Goal: Information Seeking & Learning: Understand process/instructions

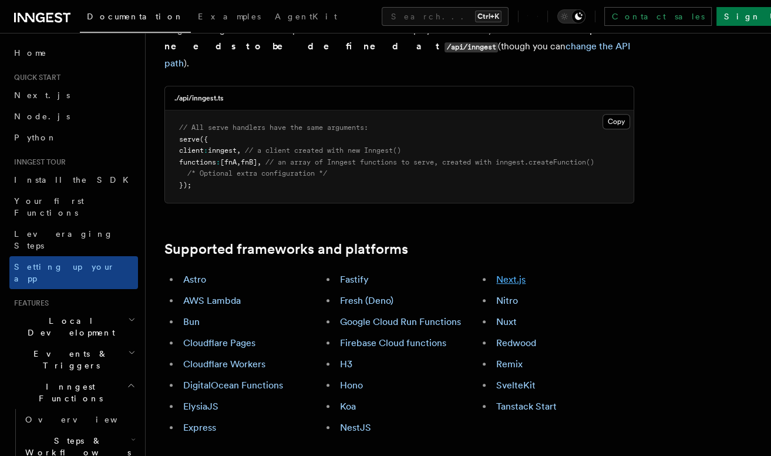
click at [507, 274] on link "Next.js" at bounding box center [510, 279] width 29 height 11
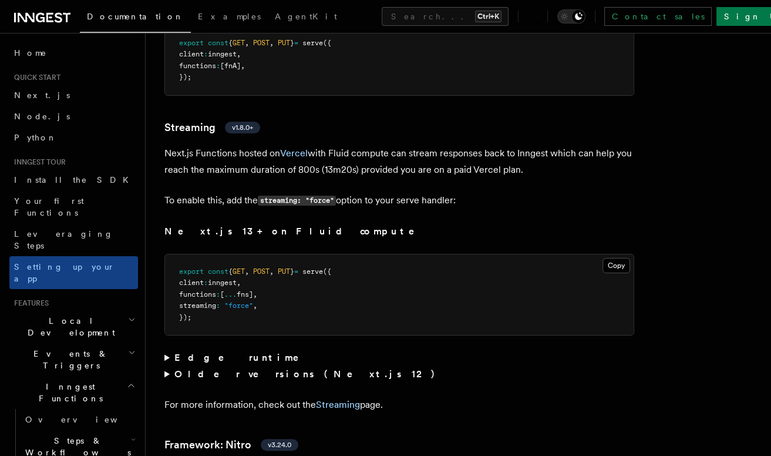
scroll to position [7849, 0]
click at [167, 349] on summary "Edge runtime" at bounding box center [399, 357] width 470 height 16
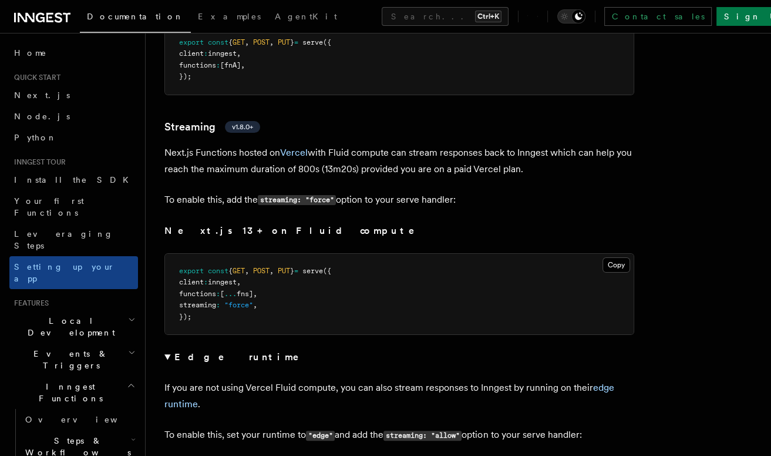
click at [165, 349] on summary "Edge runtime" at bounding box center [399, 357] width 470 height 16
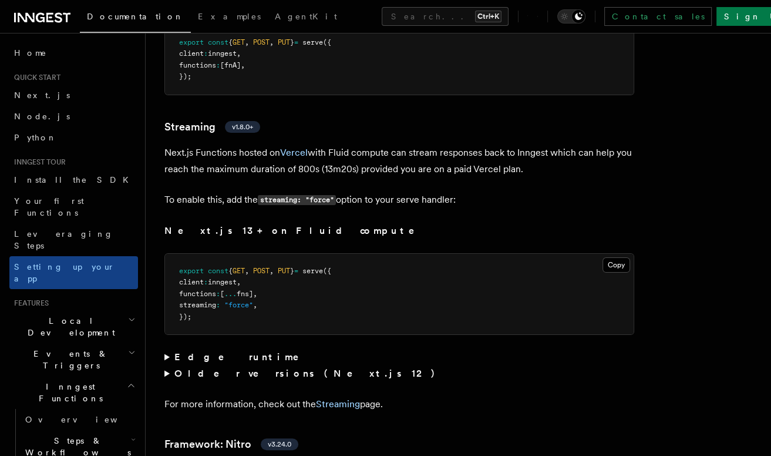
click at [166, 365] on summary "Older versions (Next.js 12)" at bounding box center [399, 373] width 470 height 16
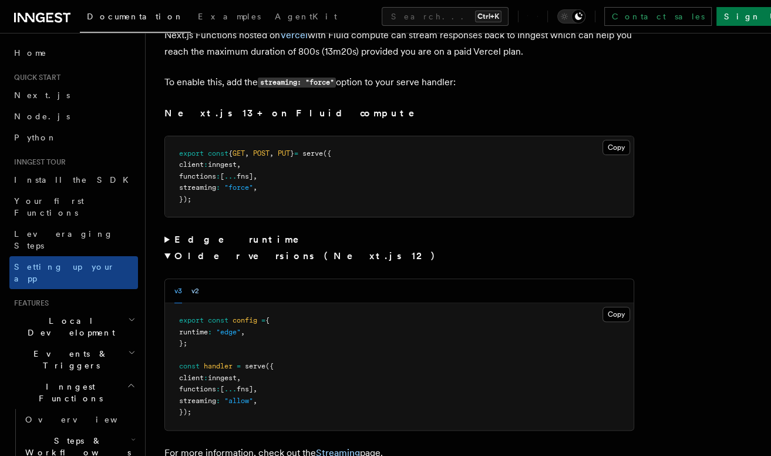
click at [195, 279] on button "v2" at bounding box center [195, 291] width 8 height 24
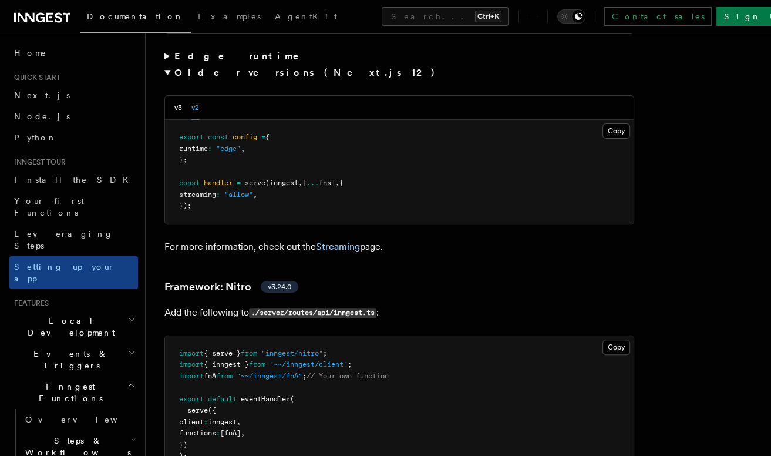
scroll to position [7784, 0]
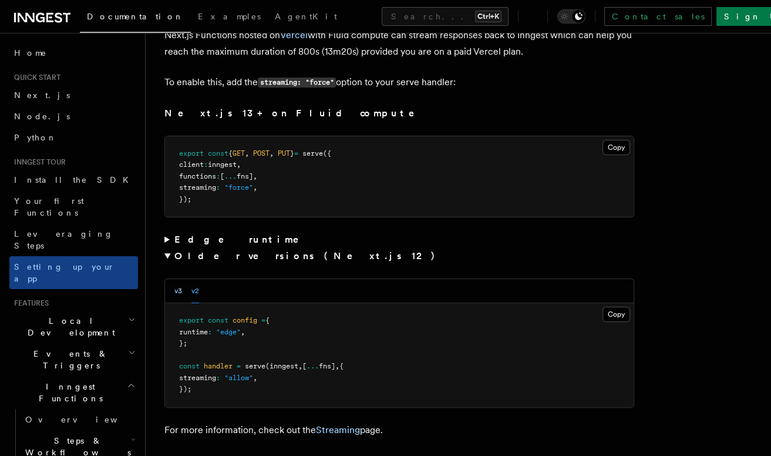
click at [181, 279] on button "v3" at bounding box center [178, 291] width 8 height 24
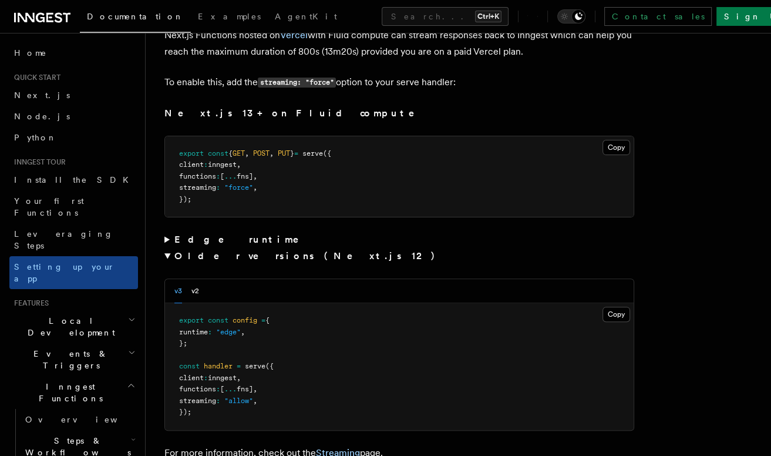
click at [170, 248] on summary "Older versions (Next.js 12)" at bounding box center [399, 256] width 470 height 16
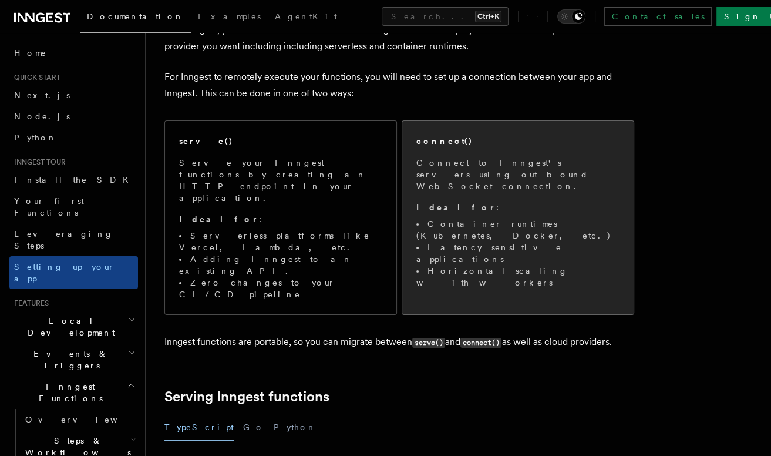
scroll to position [90, 0]
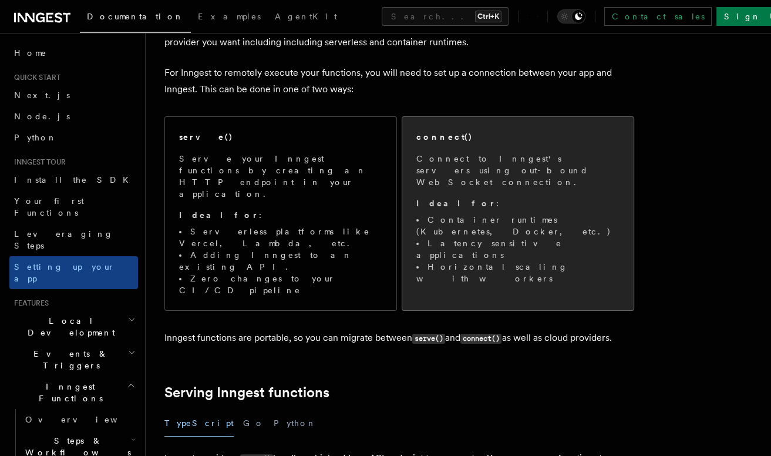
click at [450, 214] on li "Container runtimes (Kubernetes, Docker, etc.)" at bounding box center [517, 225] width 203 height 23
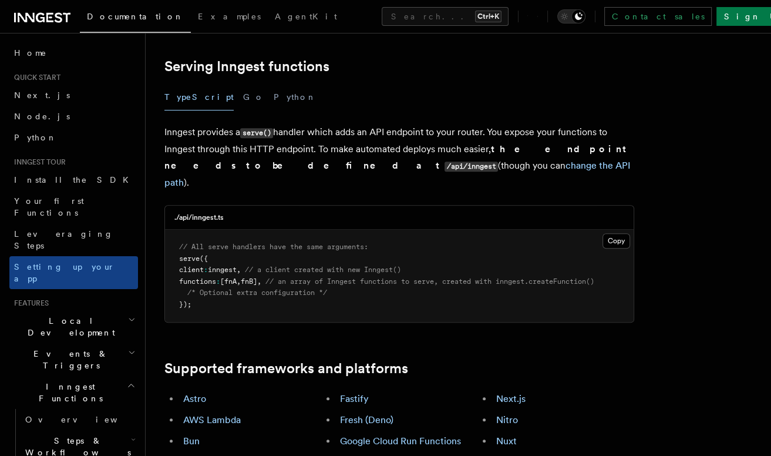
scroll to position [411, 0]
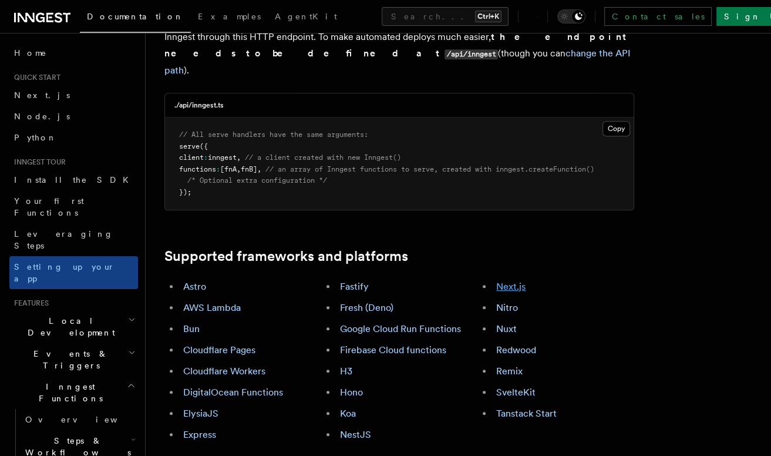
click at [510, 281] on link "Next.js" at bounding box center [510, 286] width 29 height 11
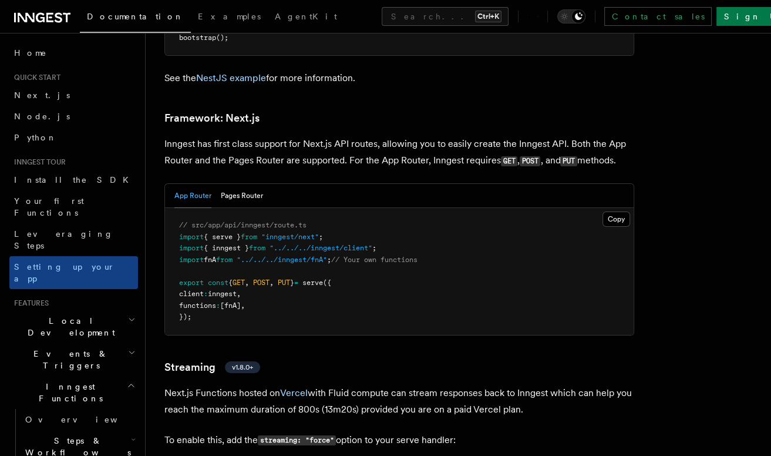
scroll to position [7615, 0]
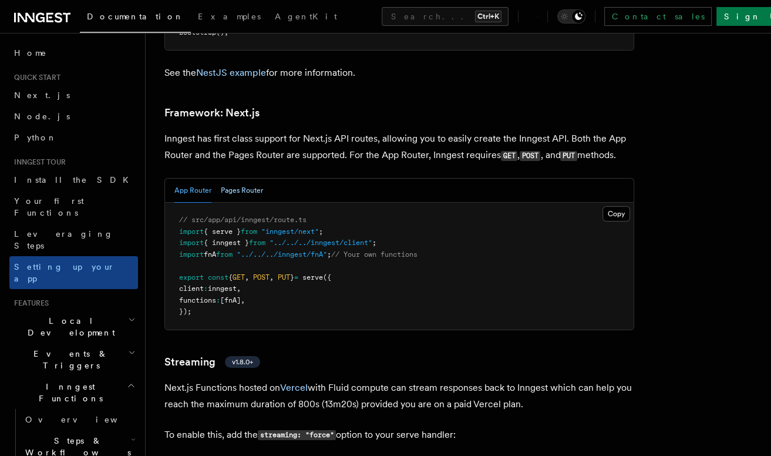
click at [235, 178] on button "Pages Router" at bounding box center [242, 190] width 42 height 24
click at [197, 178] on button "App Router" at bounding box center [192, 190] width 37 height 24
click at [225, 178] on button "Pages Router" at bounding box center [242, 190] width 42 height 24
click at [203, 178] on button "App Router" at bounding box center [192, 190] width 37 height 24
click at [227, 178] on button "Pages Router" at bounding box center [242, 190] width 42 height 24
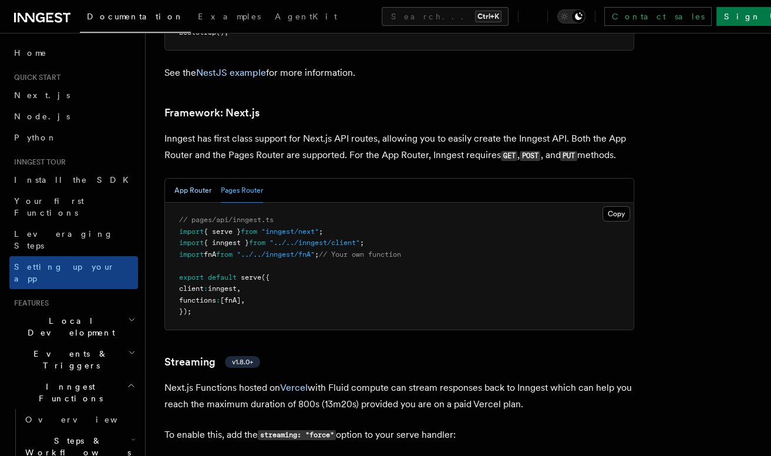
click at [203, 178] on button "App Router" at bounding box center [192, 190] width 37 height 24
click at [237, 178] on button "Pages Router" at bounding box center [242, 190] width 42 height 24
click at [207, 178] on button "App Router" at bounding box center [192, 190] width 37 height 24
click at [613, 206] on button "Copy Copied" at bounding box center [616, 213] width 28 height 15
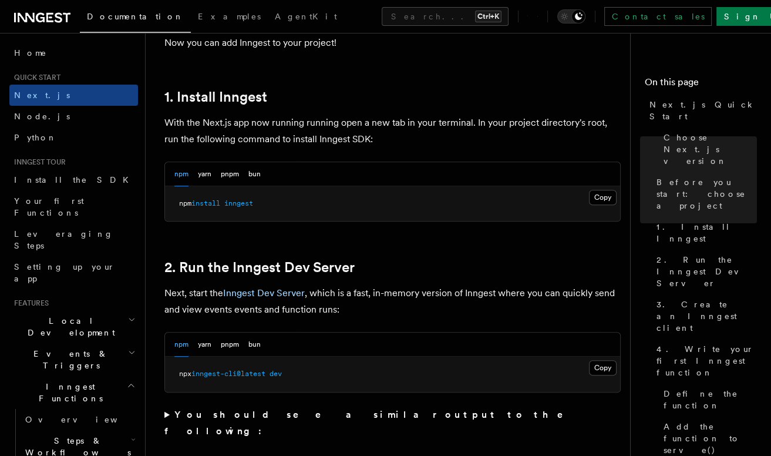
scroll to position [646, 0]
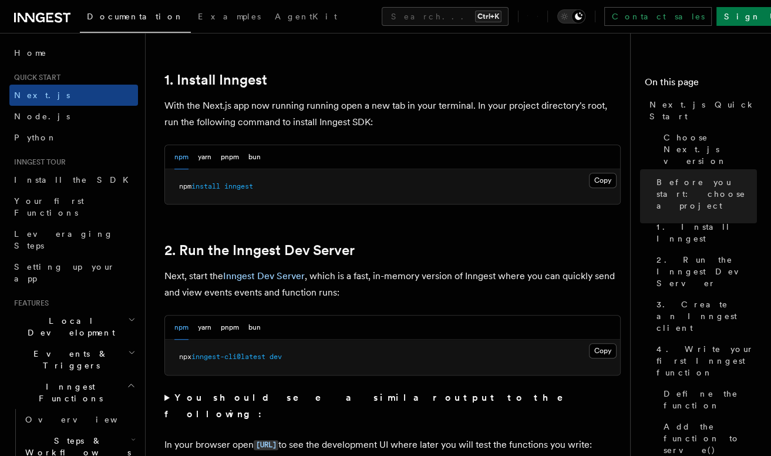
click at [618, 339] on pre "npx inngest-cli@latest dev" at bounding box center [392, 356] width 455 height 35
click at [610, 343] on button "Copy Copied" at bounding box center [603, 350] width 28 height 15
